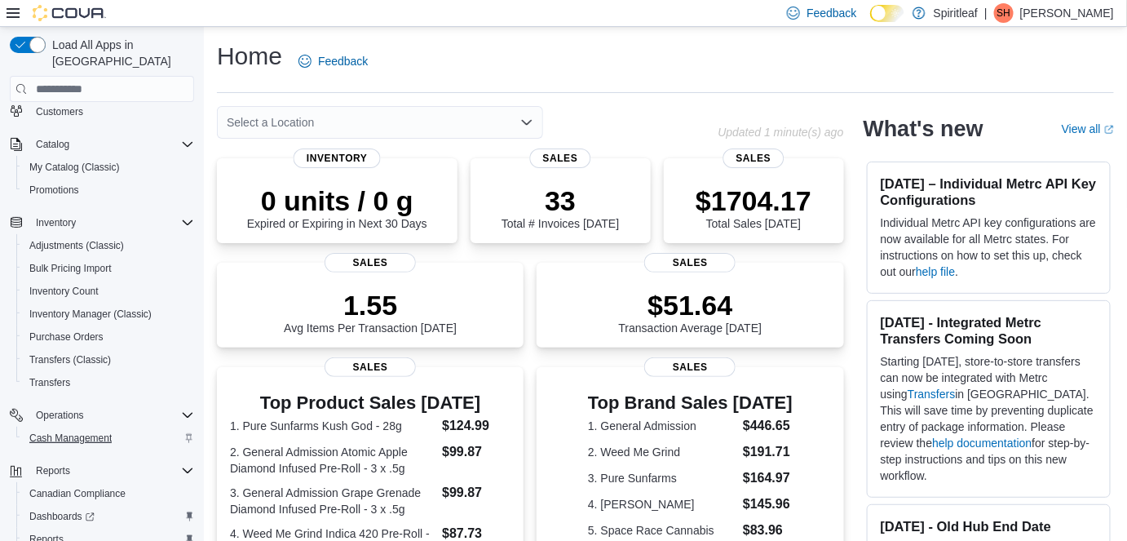
scroll to position [209, 0]
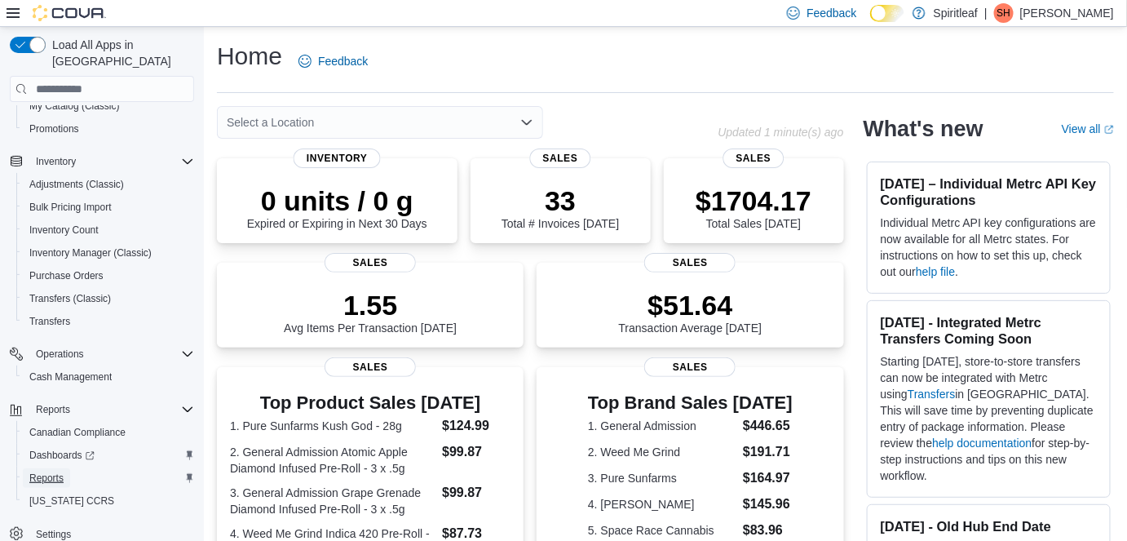
click at [58, 472] on span "Reports" at bounding box center [46, 478] width 34 height 13
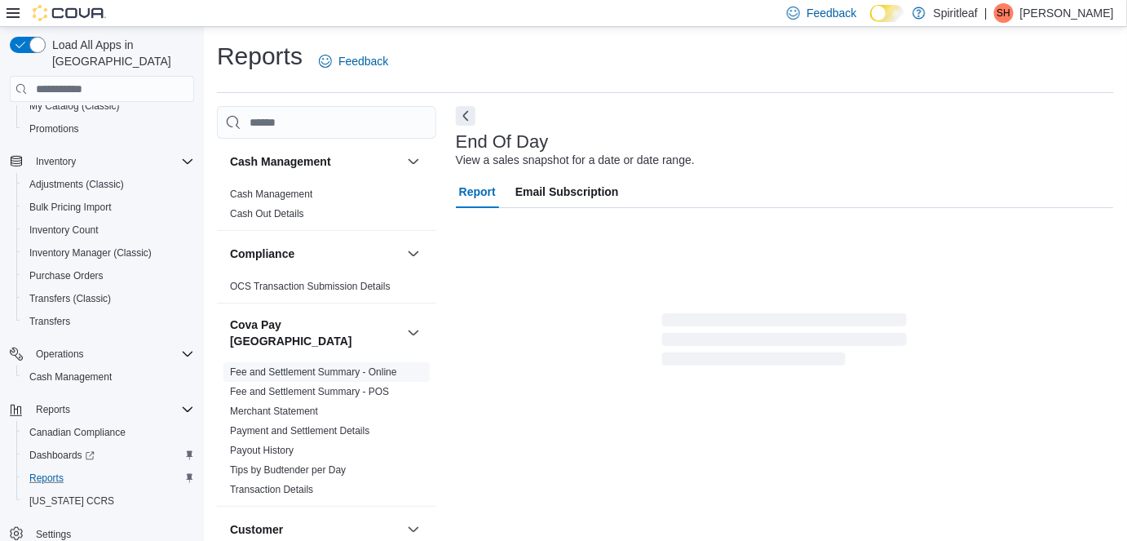
scroll to position [16, 0]
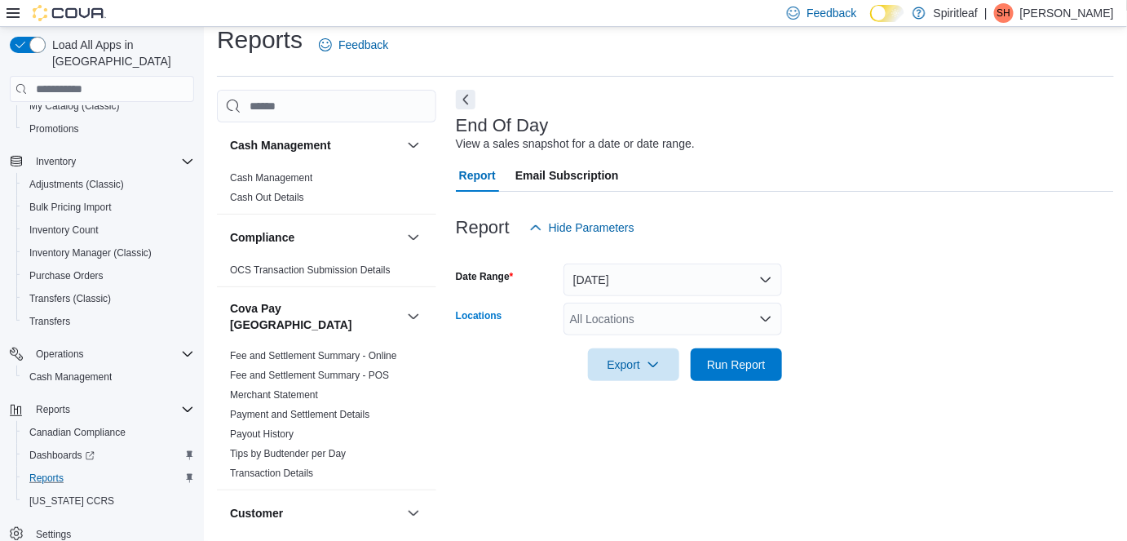
drag, startPoint x: 726, startPoint y: 322, endPoint x: 742, endPoint y: 263, distance: 60.7
click at [726, 321] on div "All Locations" at bounding box center [673, 319] width 219 height 33
type input "***"
click at [675, 346] on span "267 - Cold Lake" at bounding box center [697, 347] width 148 height 16
click at [942, 313] on form "Date Range Today Locations 267 - Cold Lake Export Run Report" at bounding box center [785, 312] width 658 height 137
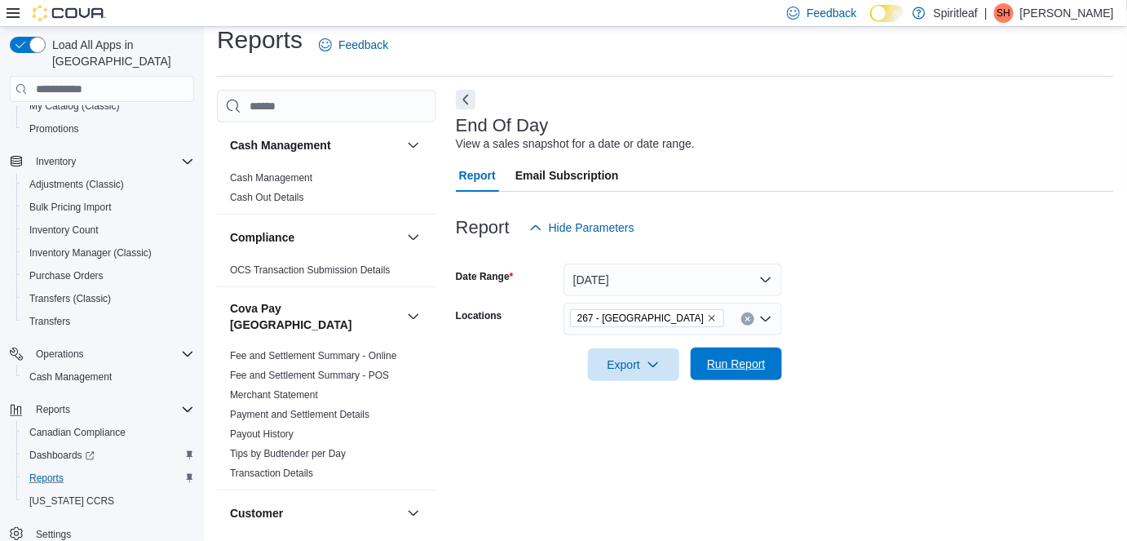
click at [751, 365] on span "Run Report" at bounding box center [736, 364] width 59 height 16
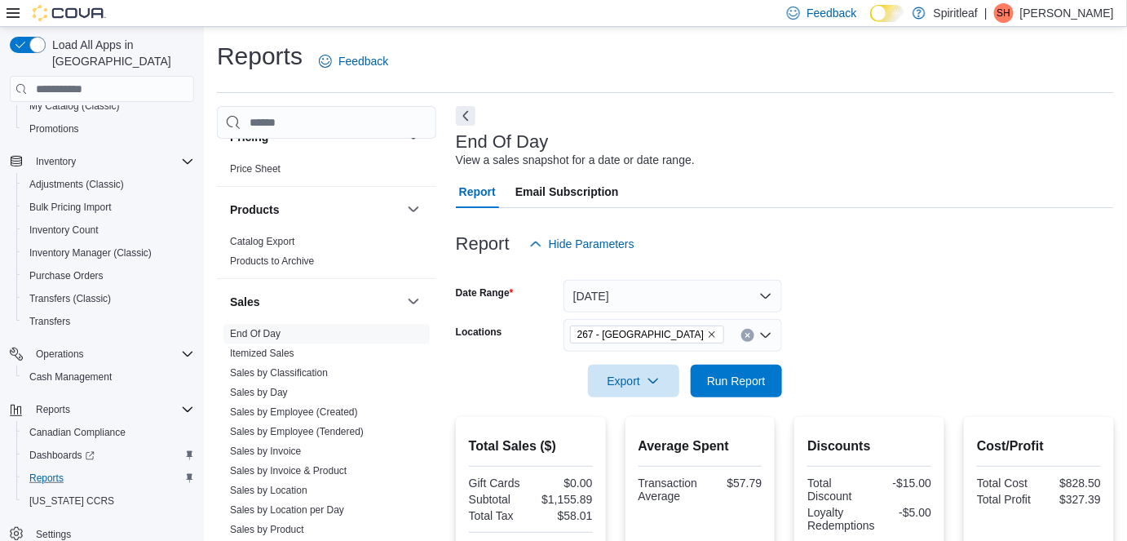
scroll to position [1186, 0]
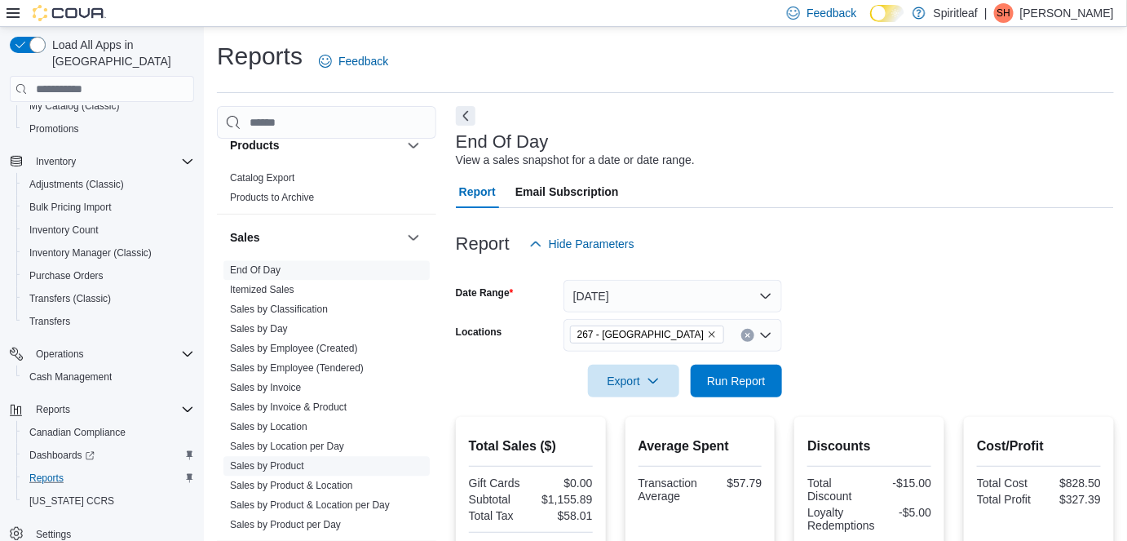
click at [292, 460] on link "Sales by Product" at bounding box center [267, 465] width 74 height 11
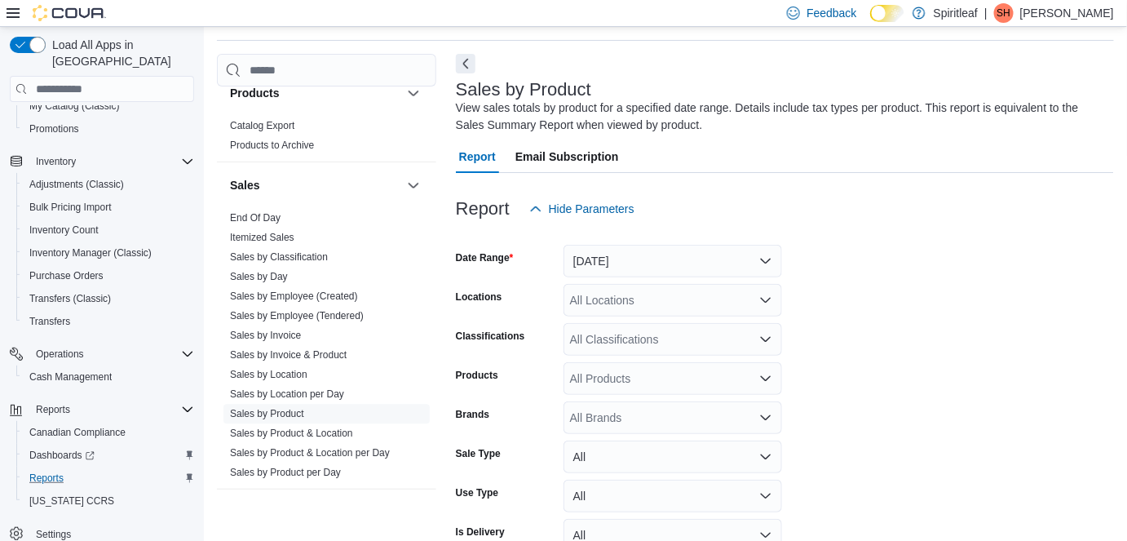
scroll to position [54, 0]
click at [668, 252] on button "Yesterday" at bounding box center [673, 259] width 219 height 33
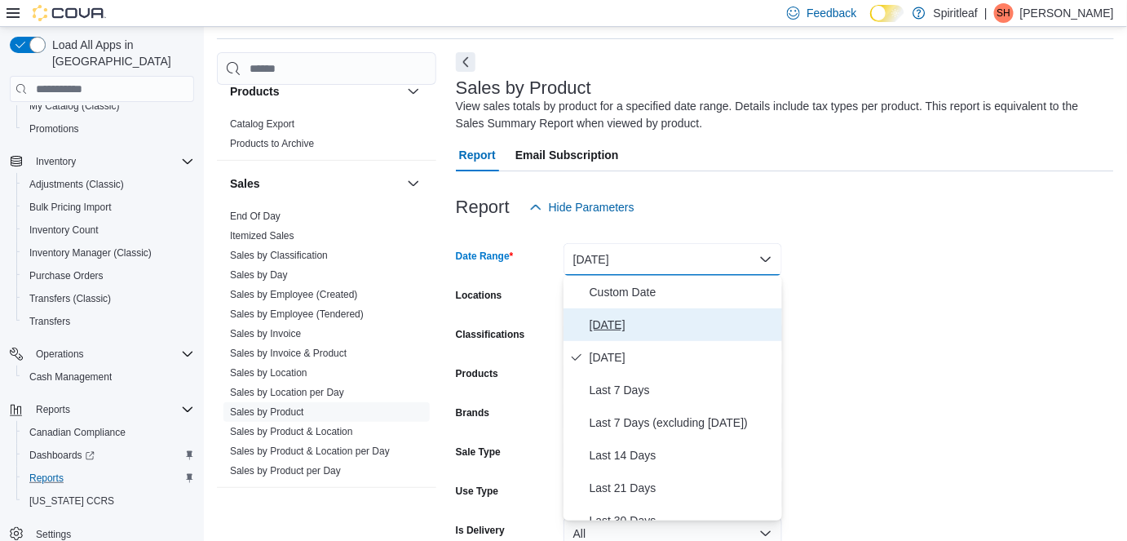
click at [661, 326] on span "Today" at bounding box center [683, 325] width 186 height 20
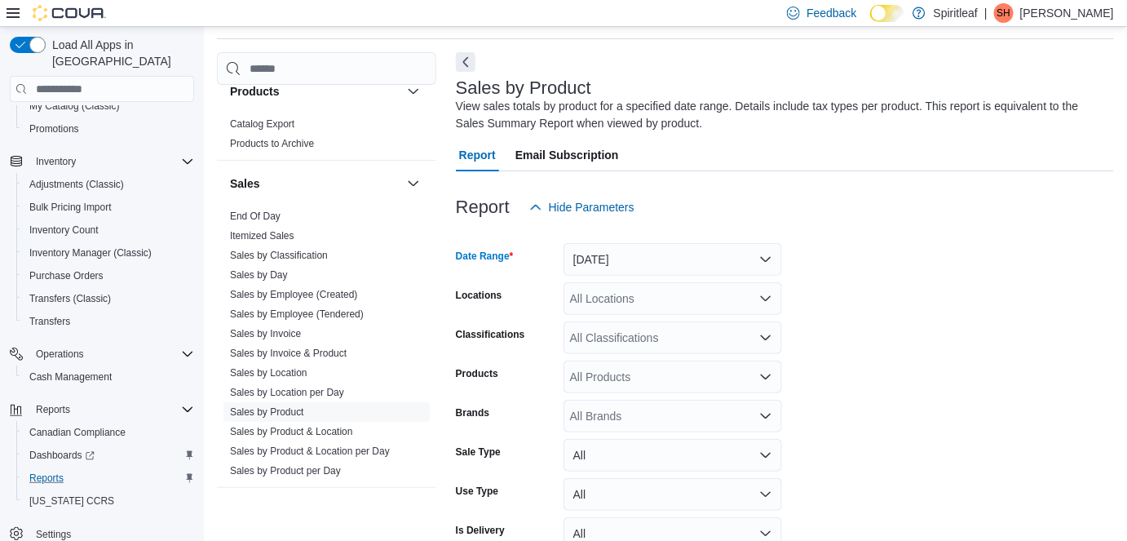
click at [657, 297] on div "All Locations" at bounding box center [673, 298] width 219 height 33
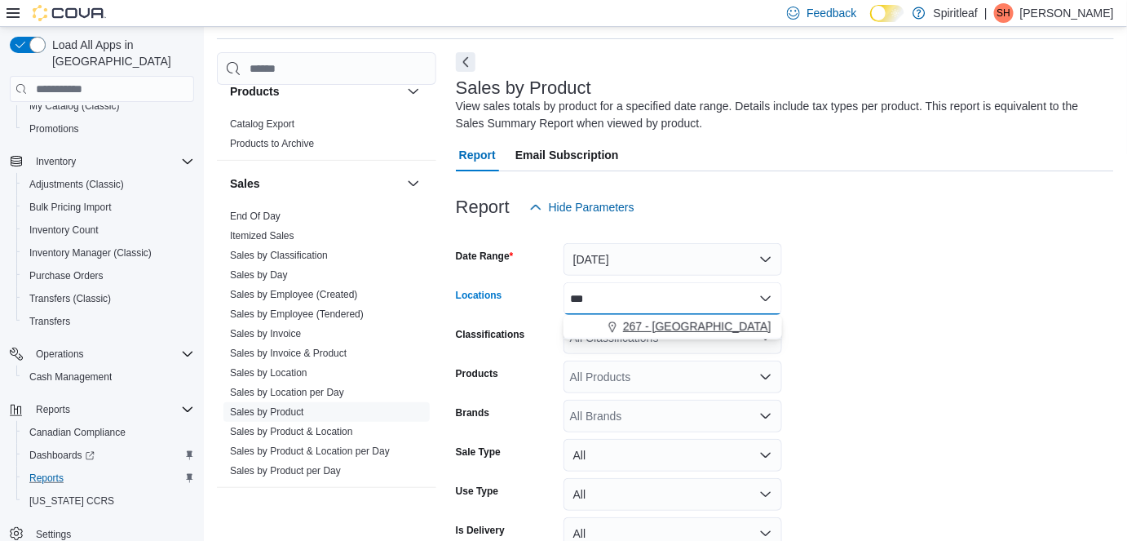
type input "***"
click at [670, 320] on span "267 - Cold Lake" at bounding box center [697, 326] width 148 height 16
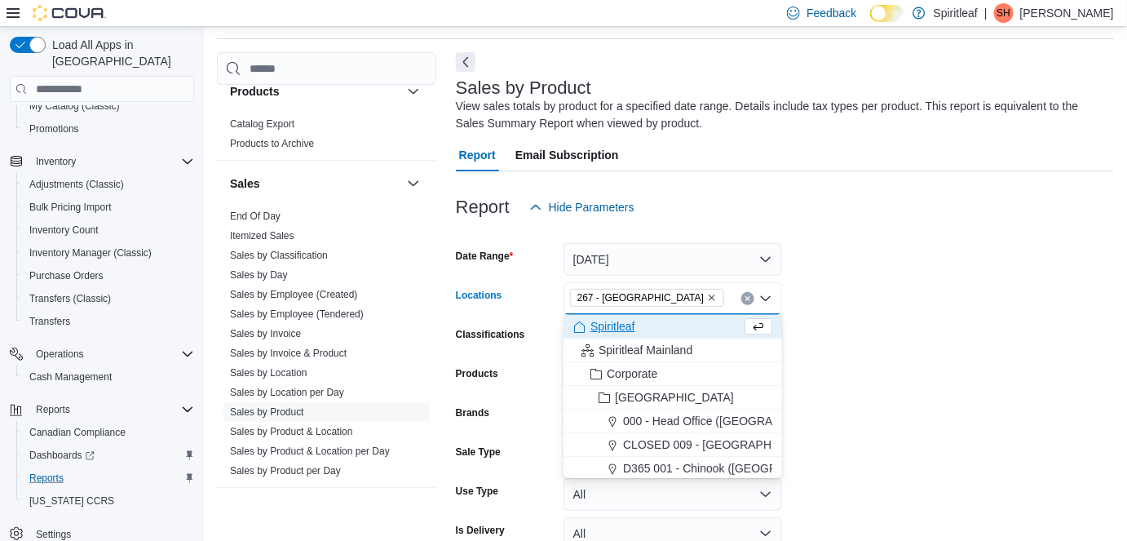
click at [896, 315] on form "Date Range Today Locations 267 - Cold Lake Combo box. Selected. 267 - Cold Lake…" at bounding box center [785, 410] width 658 height 372
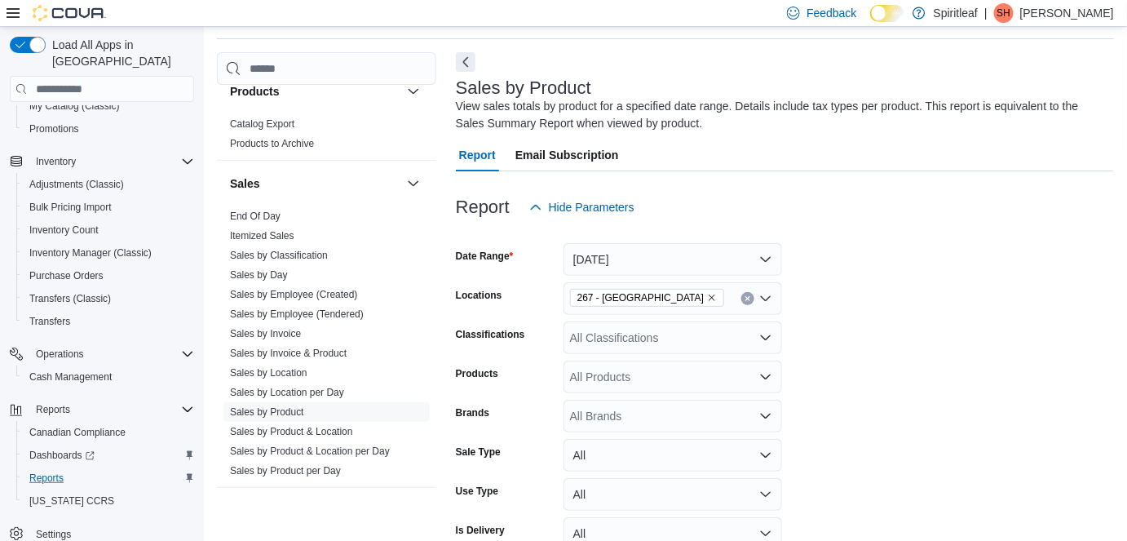
scroll to position [141, 0]
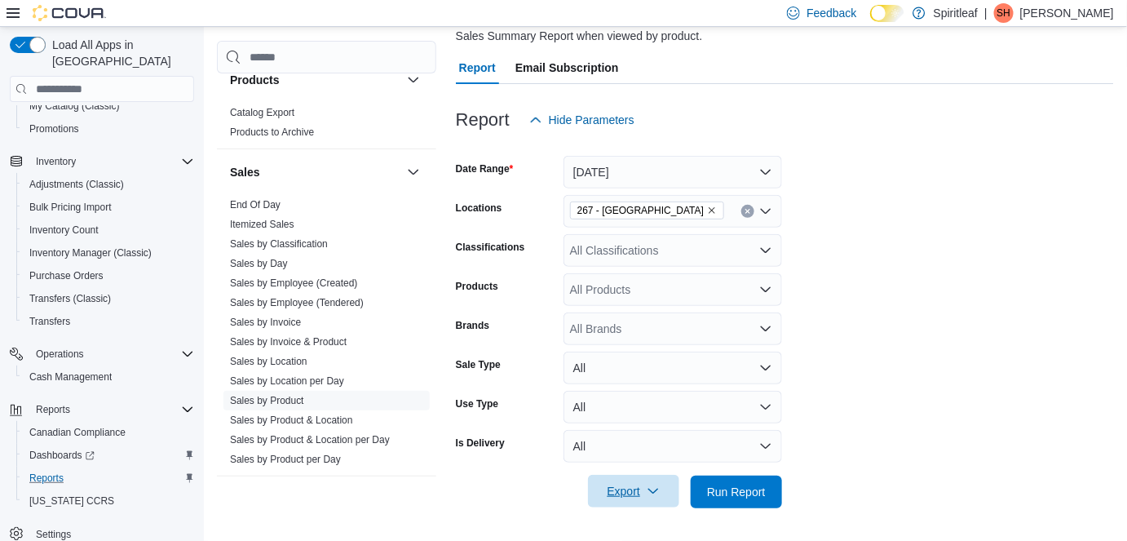
click at [640, 489] on span "Export" at bounding box center [634, 491] width 72 height 33
click at [650, 387] on span "Export to Excel" at bounding box center [636, 393] width 73 height 13
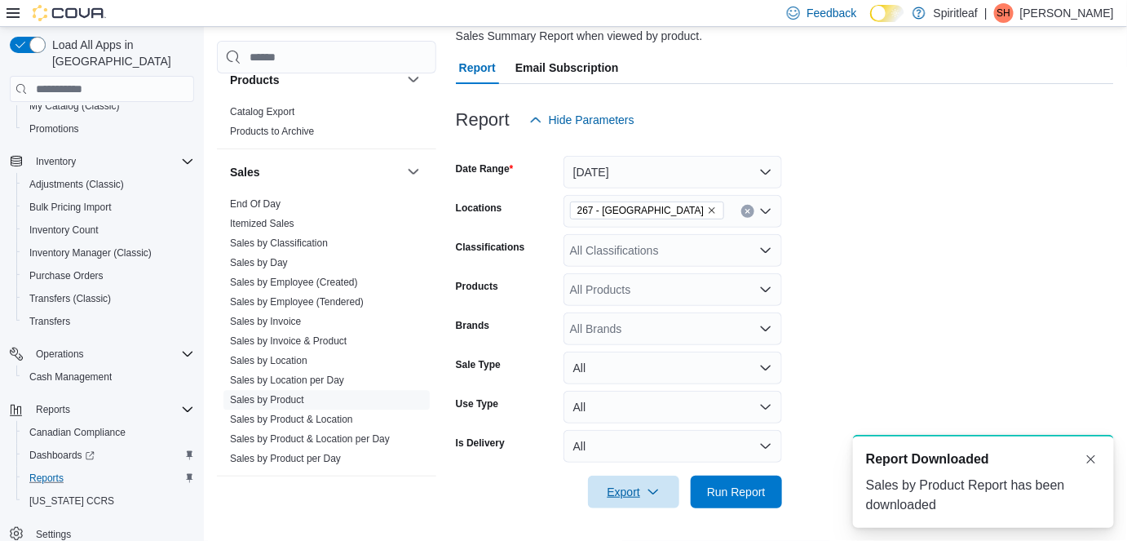
scroll to position [0, 0]
